Goal: Check status: Check status

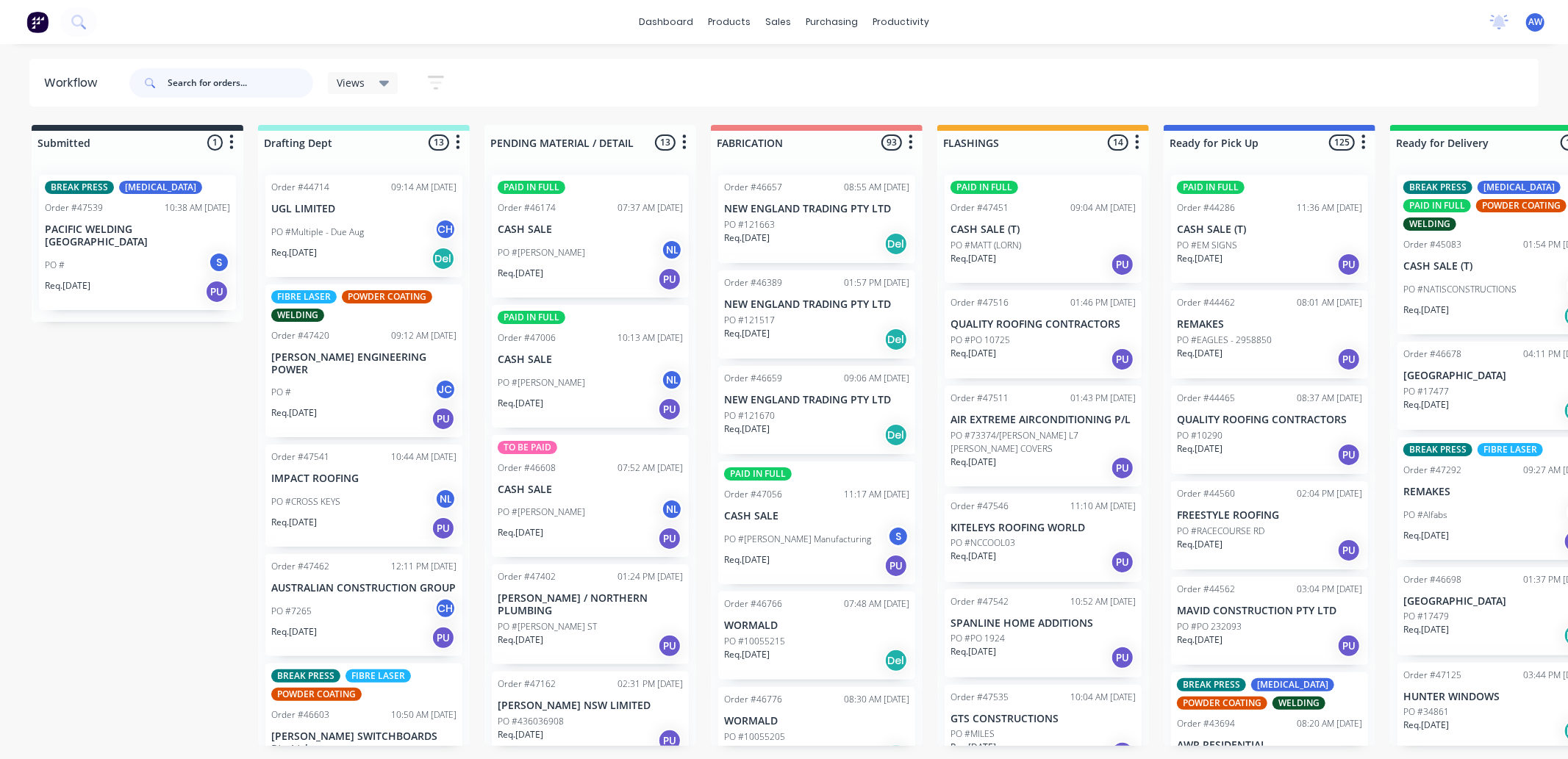
click at [215, 86] on input "text" at bounding box center [240, 83] width 145 height 30
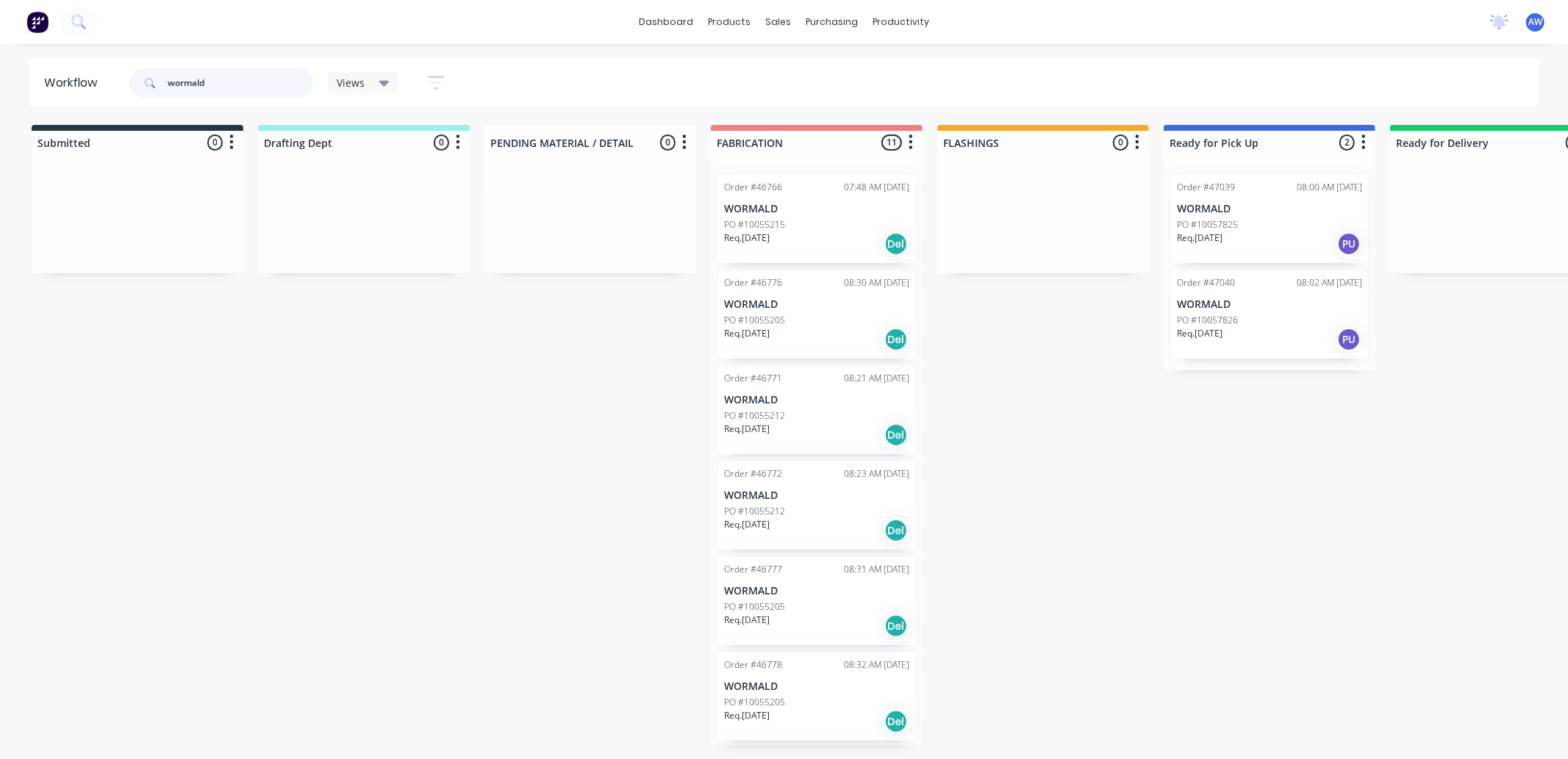
type input "wormald"
click at [856, 230] on div "PO #10055215" at bounding box center [817, 225] width 185 height 14
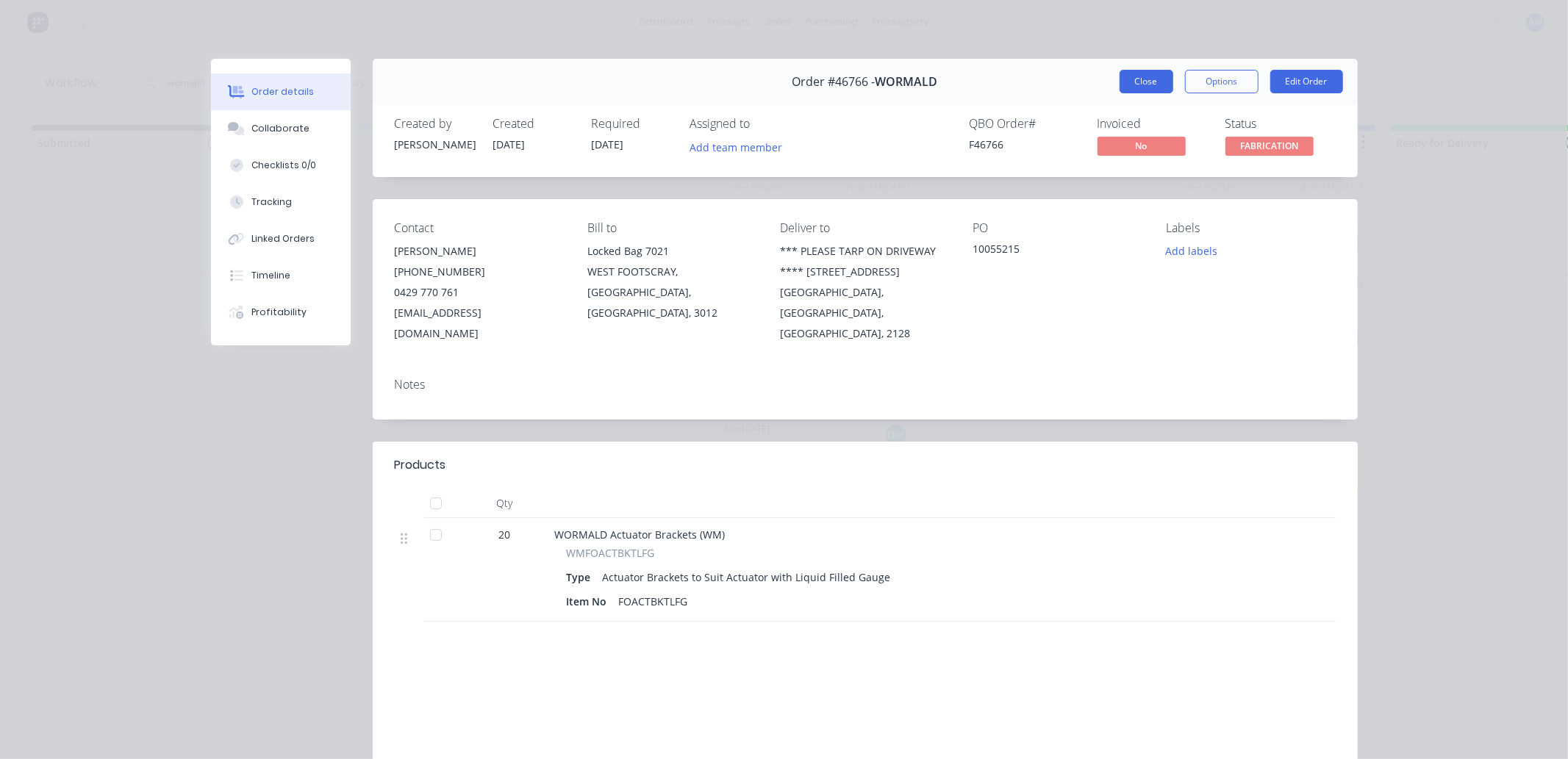
click at [1133, 85] on button "Close" at bounding box center [1145, 82] width 53 height 24
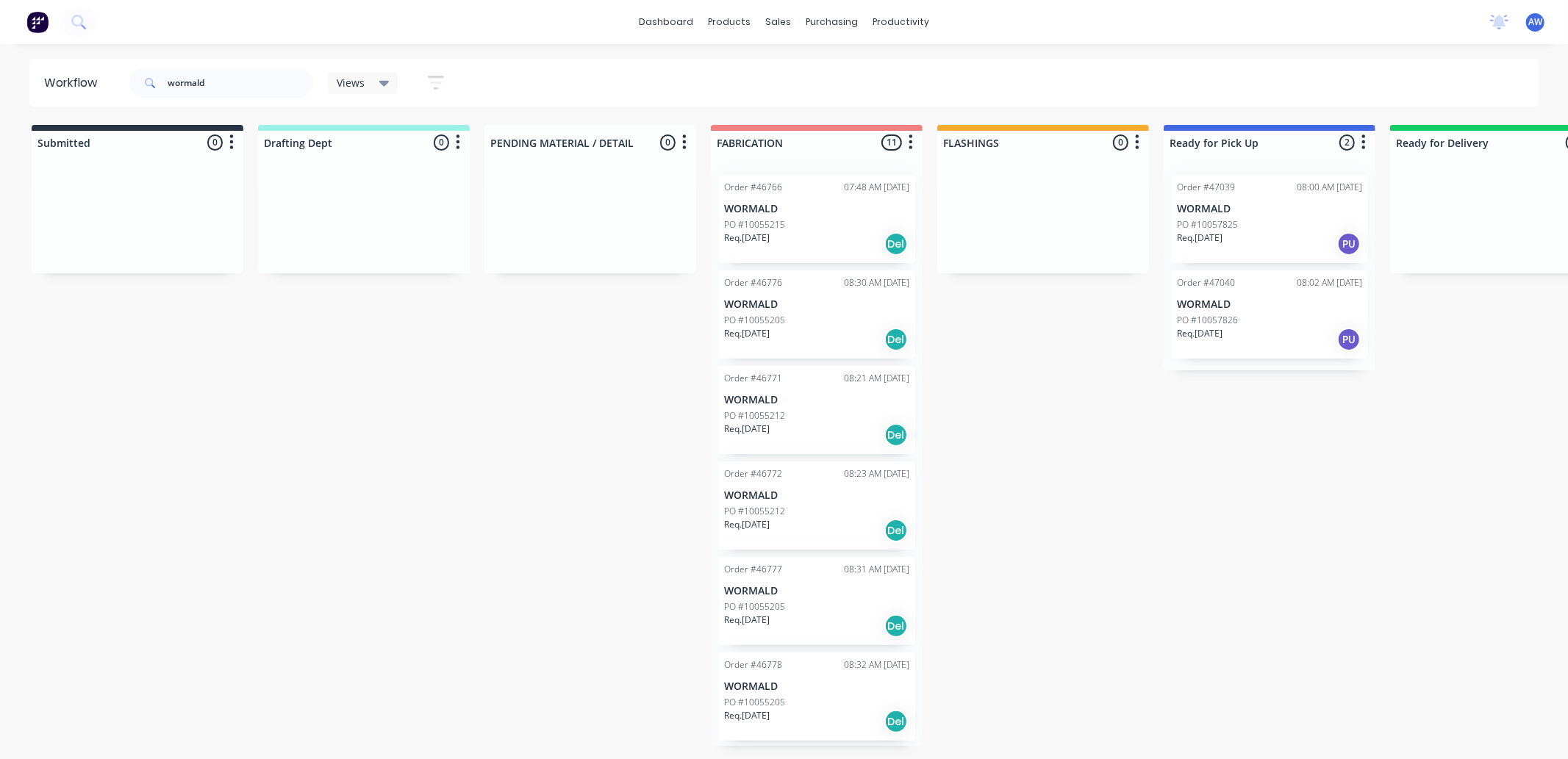
click at [799, 336] on div "Req. [DATE] Del" at bounding box center [817, 340] width 185 height 25
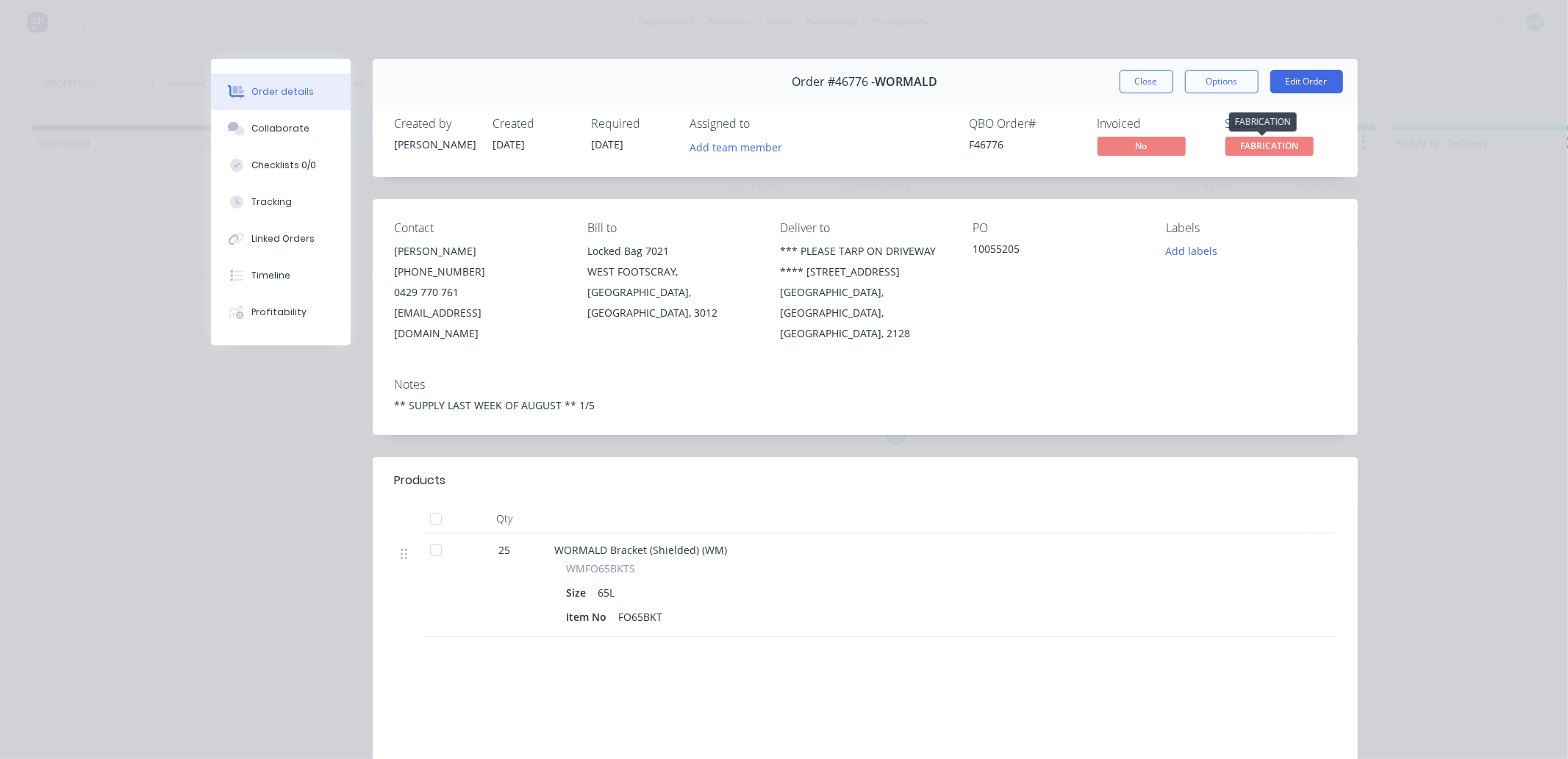
click at [1248, 150] on span "FABRICATION" at bounding box center [1270, 146] width 88 height 19
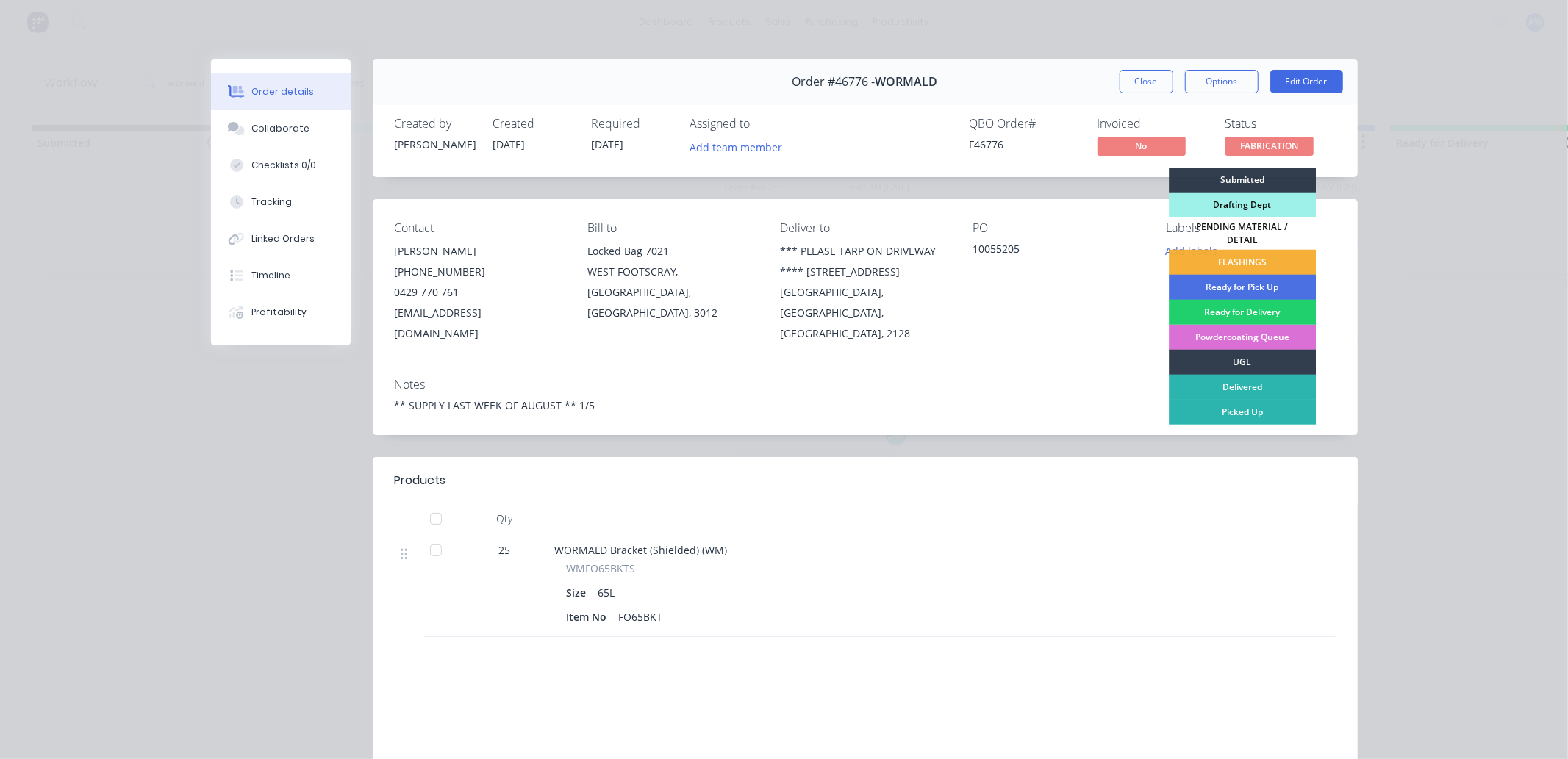
click at [1235, 327] on div "Powdercoating Queue" at bounding box center [1243, 337] width 147 height 25
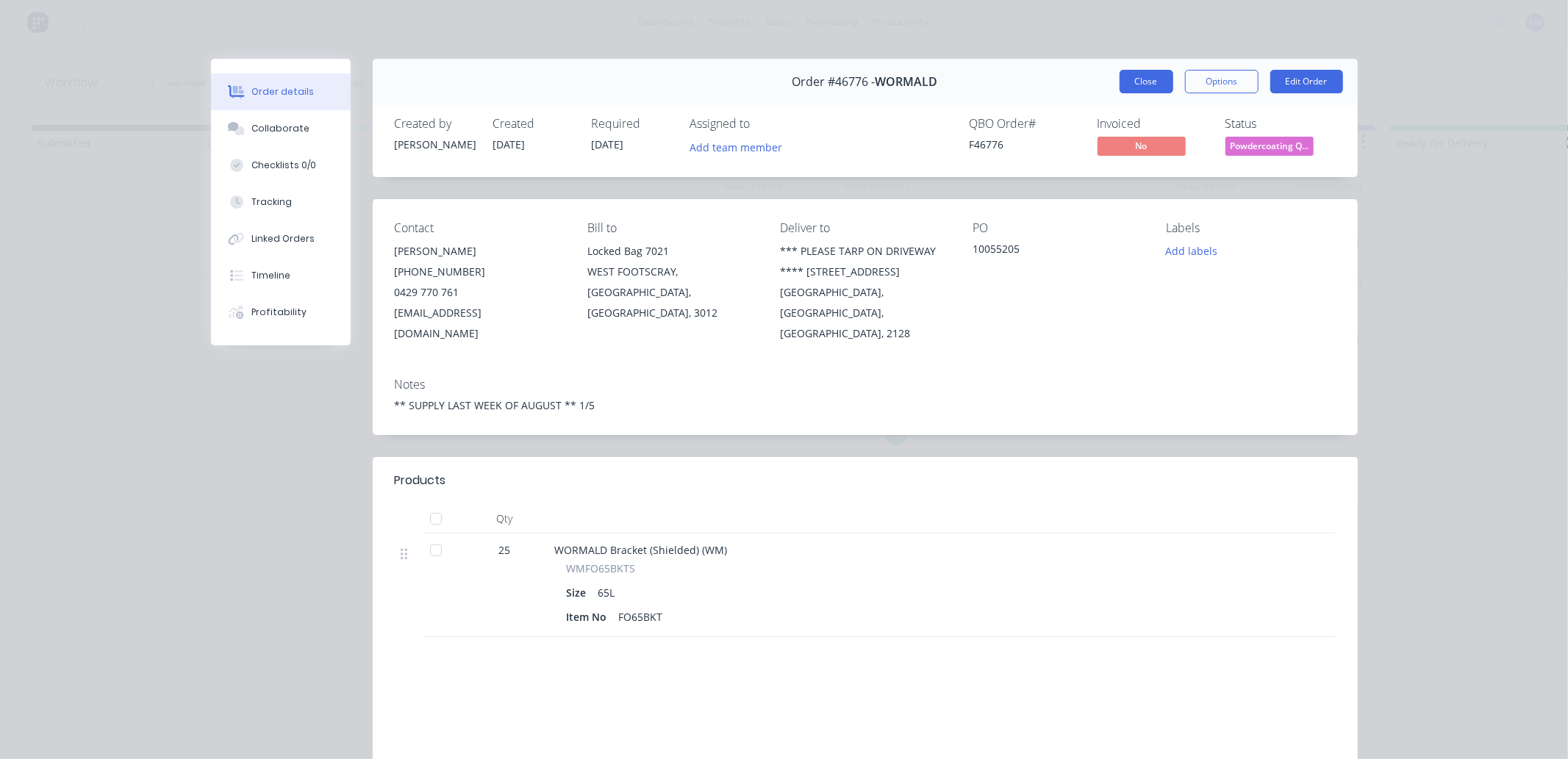
click at [1143, 85] on button "Close" at bounding box center [1145, 82] width 53 height 24
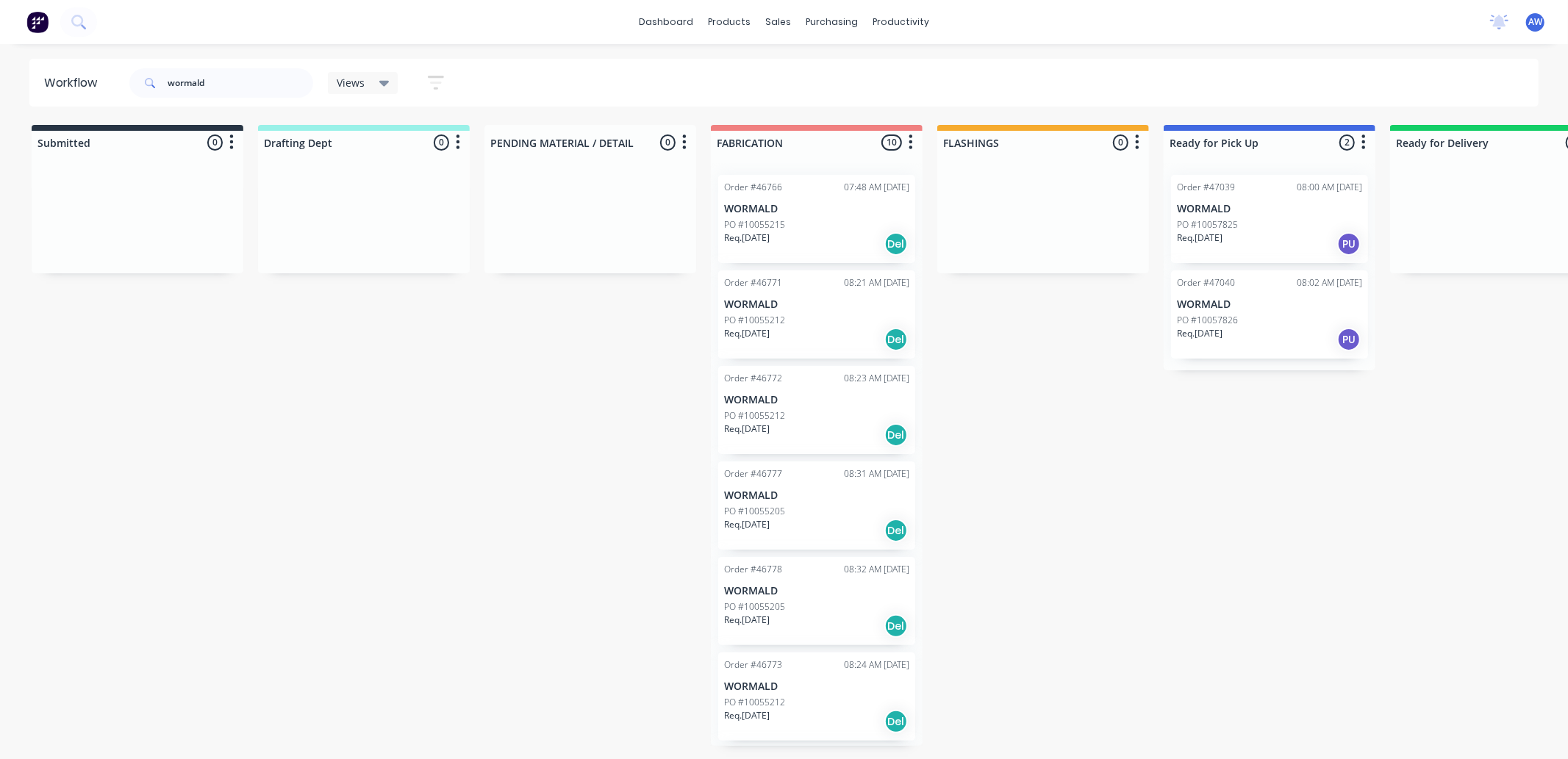
click at [799, 232] on div "Req. [DATE] Del" at bounding box center [817, 244] width 185 height 25
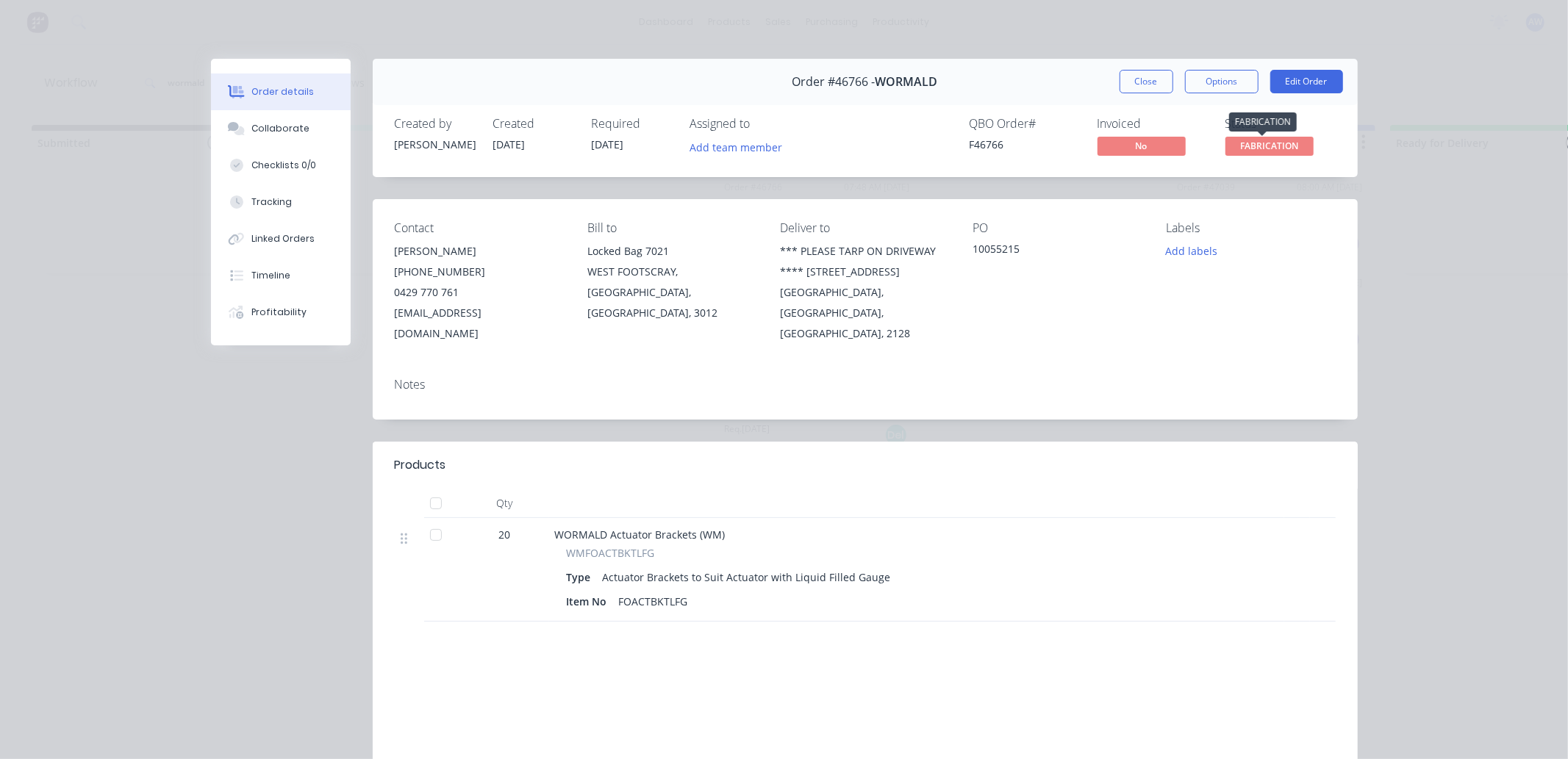
click at [1240, 140] on span "FABRICATION" at bounding box center [1270, 146] width 88 height 19
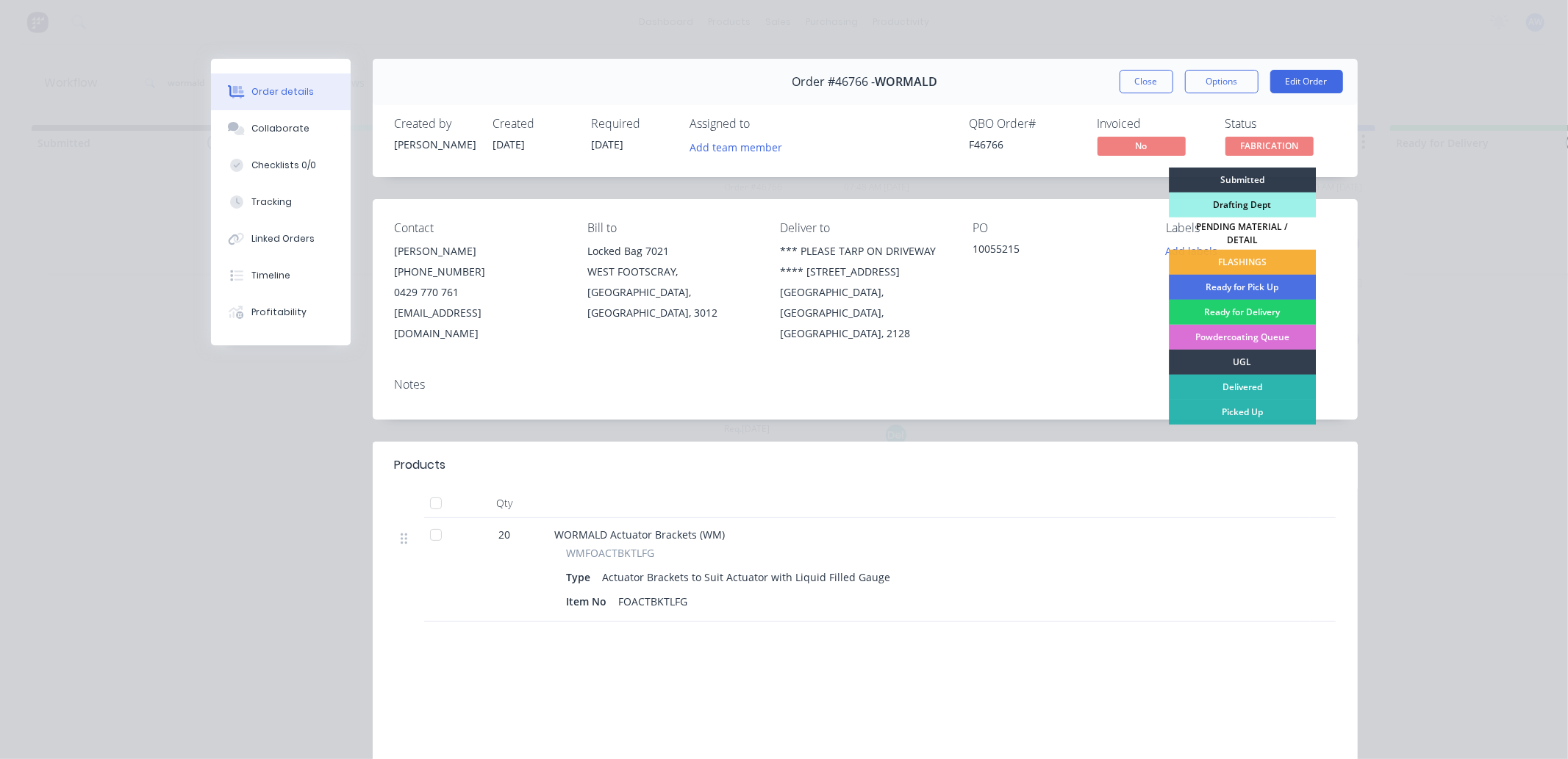
click at [1237, 329] on div "Powdercoating Queue" at bounding box center [1243, 337] width 147 height 25
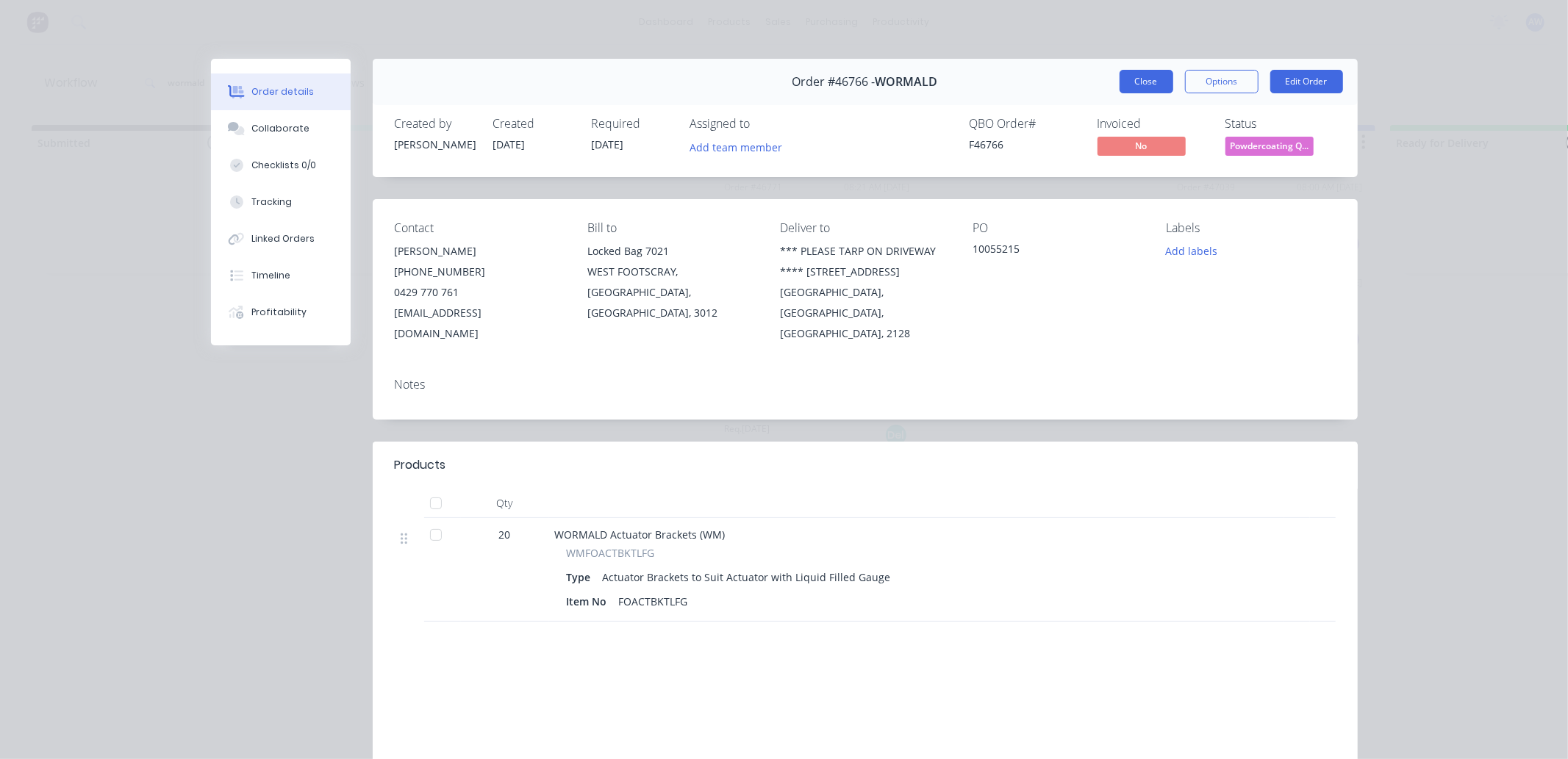
click at [1154, 81] on button "Close" at bounding box center [1145, 82] width 53 height 24
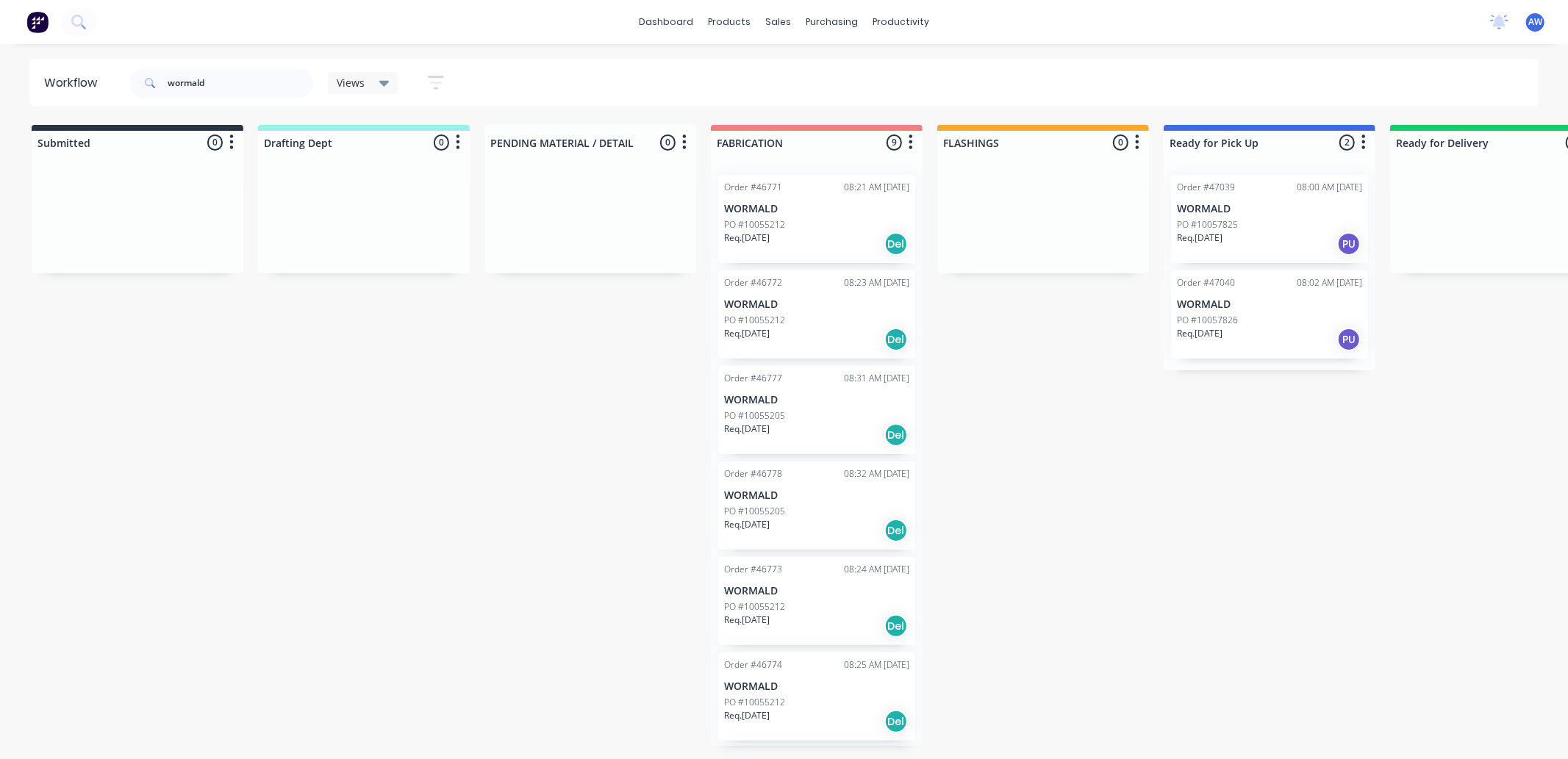
click at [832, 230] on div "PO #10055212" at bounding box center [817, 225] width 185 height 14
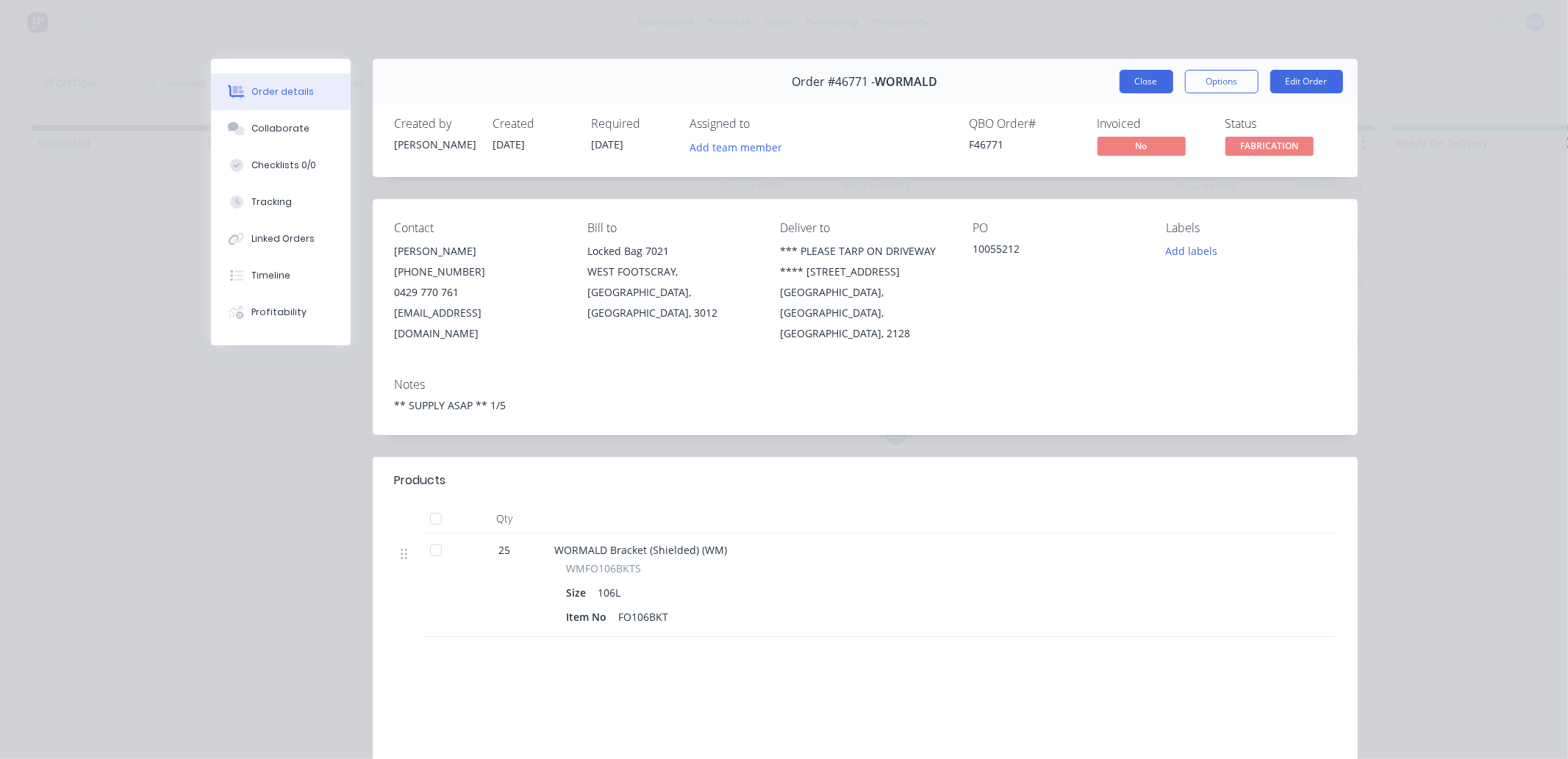
click at [1135, 77] on button "Close" at bounding box center [1145, 82] width 53 height 24
